Goal: Obtain resource: Download file/media

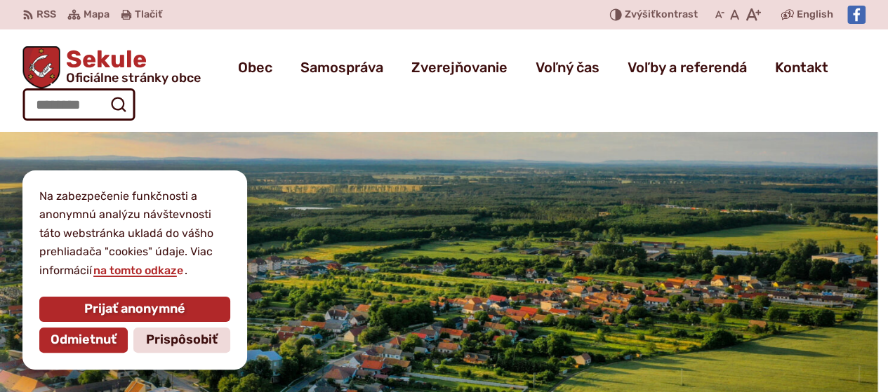
click at [83, 333] on span "Odmietnuť" at bounding box center [84, 340] width 66 height 15
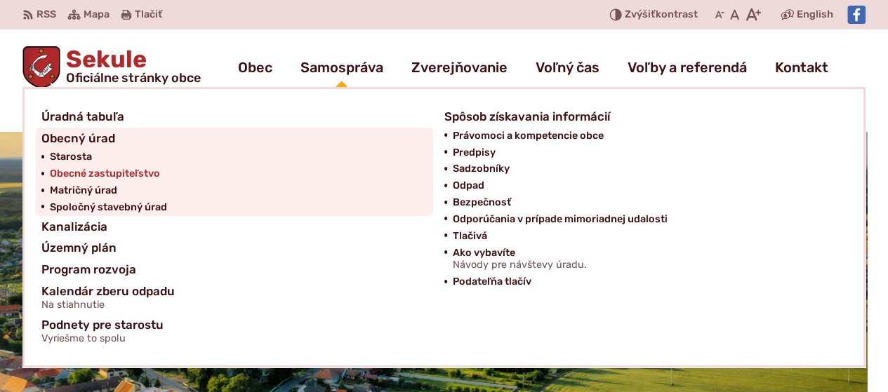
click at [102, 175] on span "Obecné zastupiteľstvo" at bounding box center [105, 174] width 110 height 17
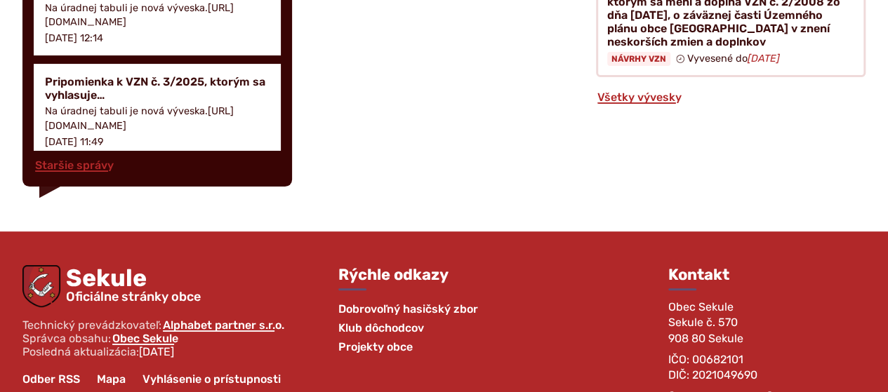
scroll to position [2456, 0]
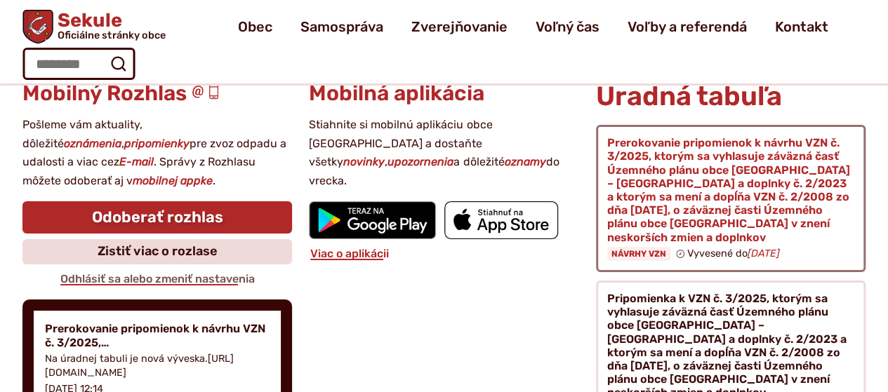
click at [647, 236] on figure at bounding box center [730, 198] width 269 height 147
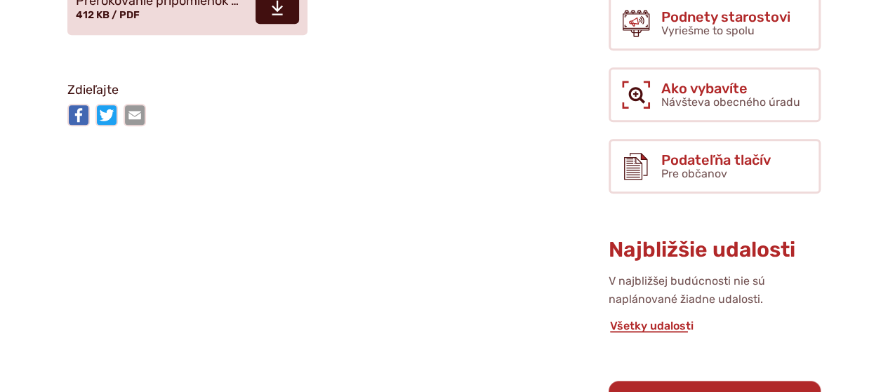
scroll to position [351, 0]
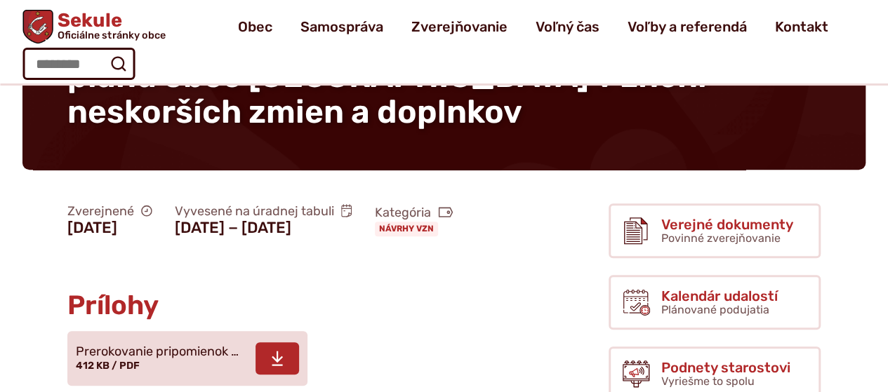
click at [192, 356] on span "Prerokovanie pripomienok …" at bounding box center [157, 352] width 163 height 14
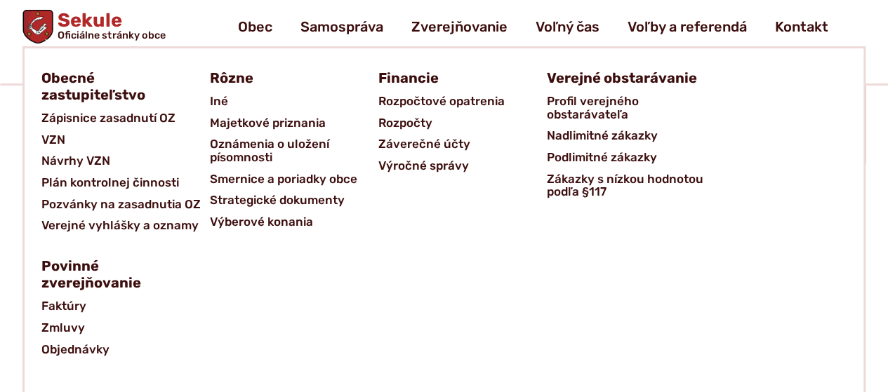
scroll to position [0, 0]
